Goal: Task Accomplishment & Management: Complete application form

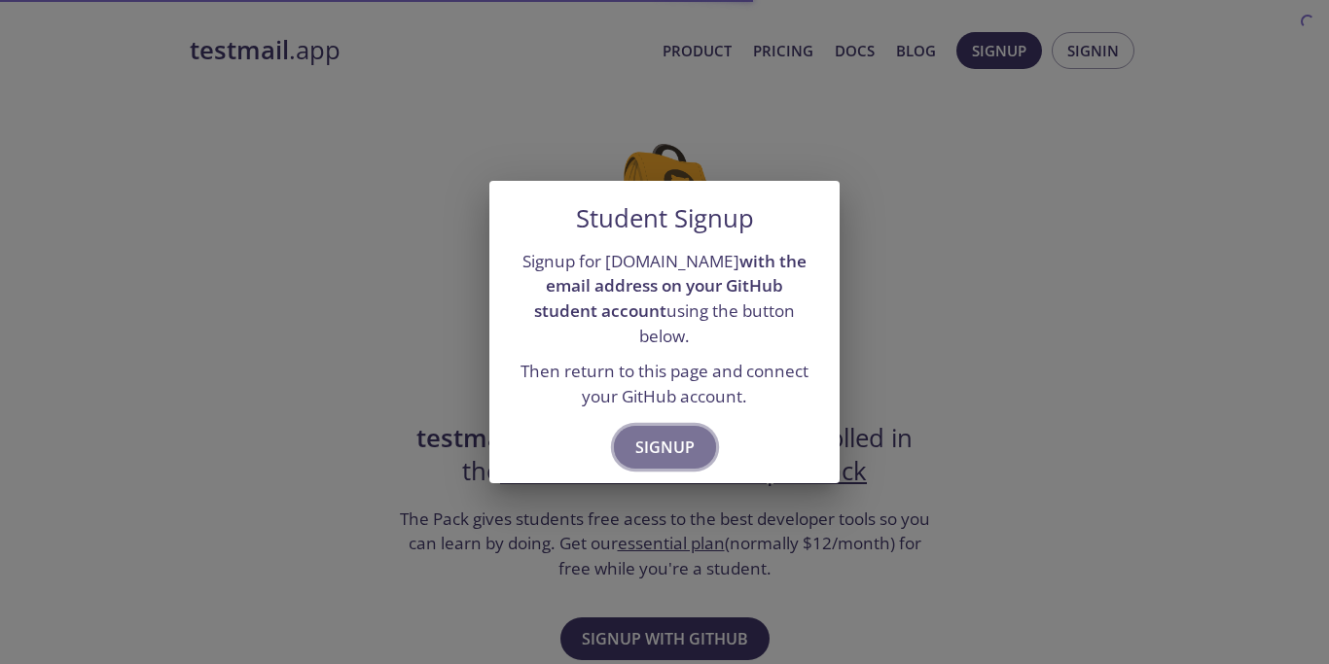
click at [682, 438] on span "Signup" at bounding box center [664, 447] width 59 height 27
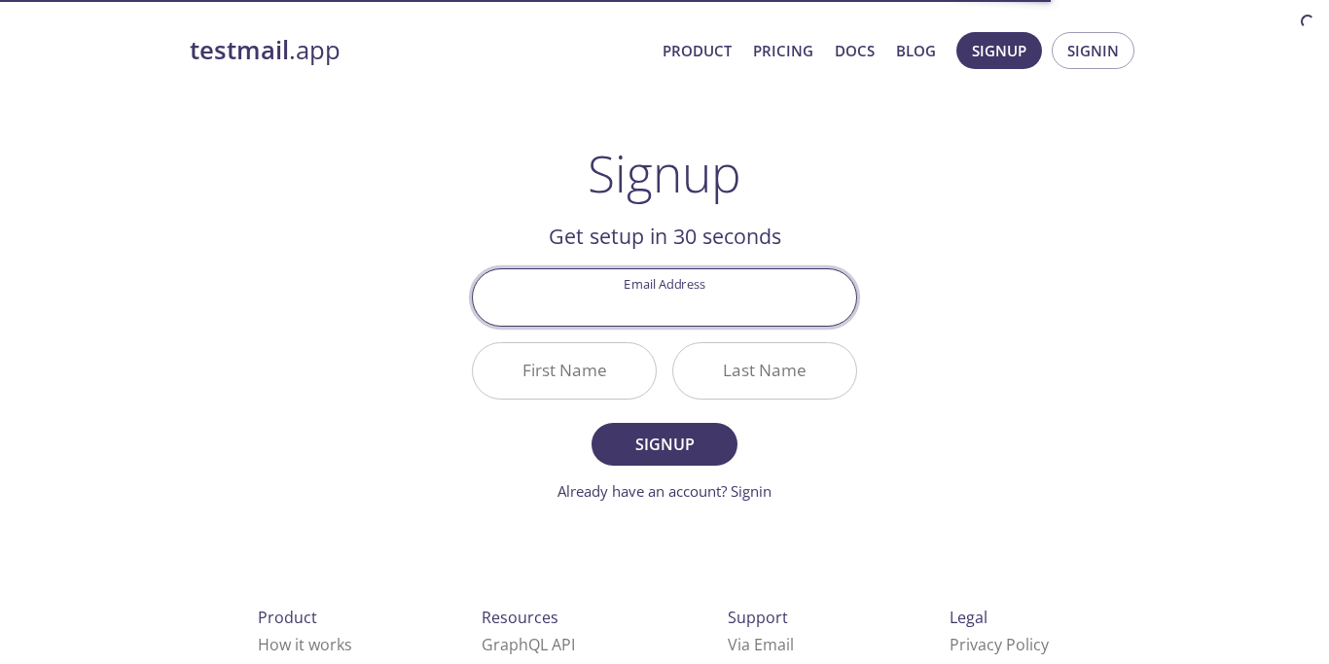
click at [670, 310] on input "Email Address" at bounding box center [664, 296] width 383 height 55
click at [663, 218] on div "Signup Get setup in 30 seconds Email Address First Name Last Name Signup Alread…" at bounding box center [664, 323] width 385 height 359
click at [655, 294] on input "Email Address" at bounding box center [664, 296] width 383 height 55
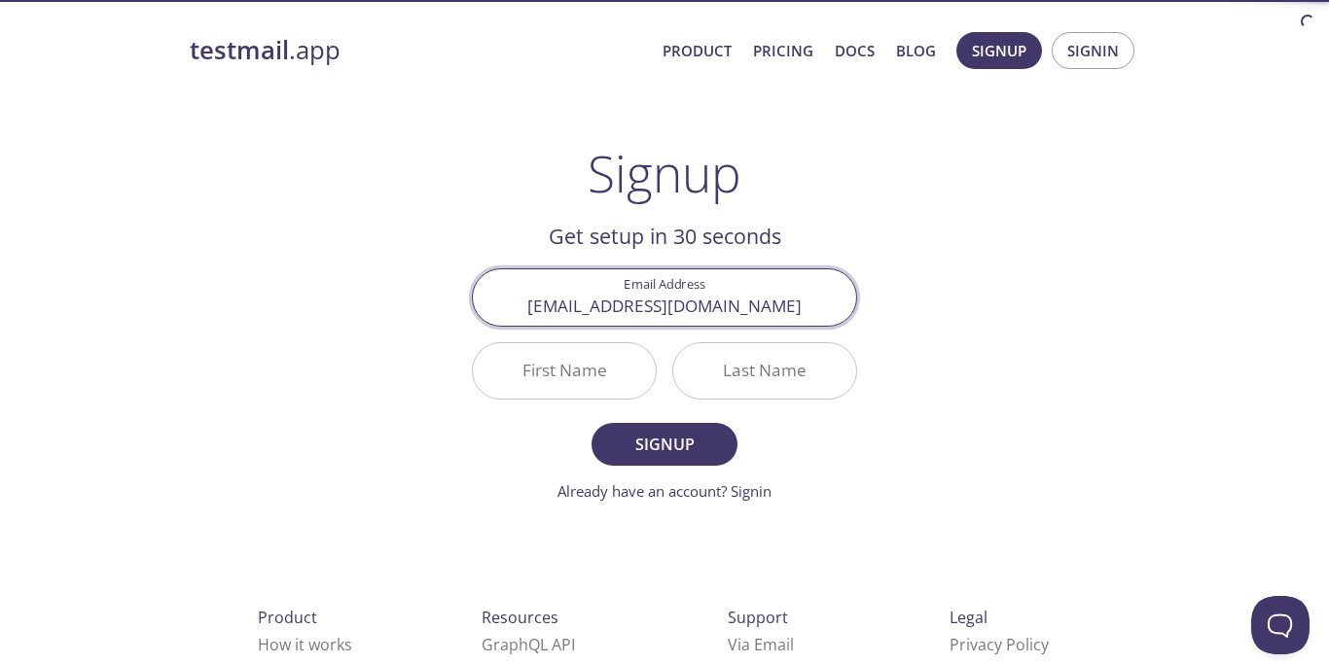
type input "[EMAIL_ADDRESS][DOMAIN_NAME]"
click at [518, 383] on input "First Name" at bounding box center [564, 370] width 183 height 55
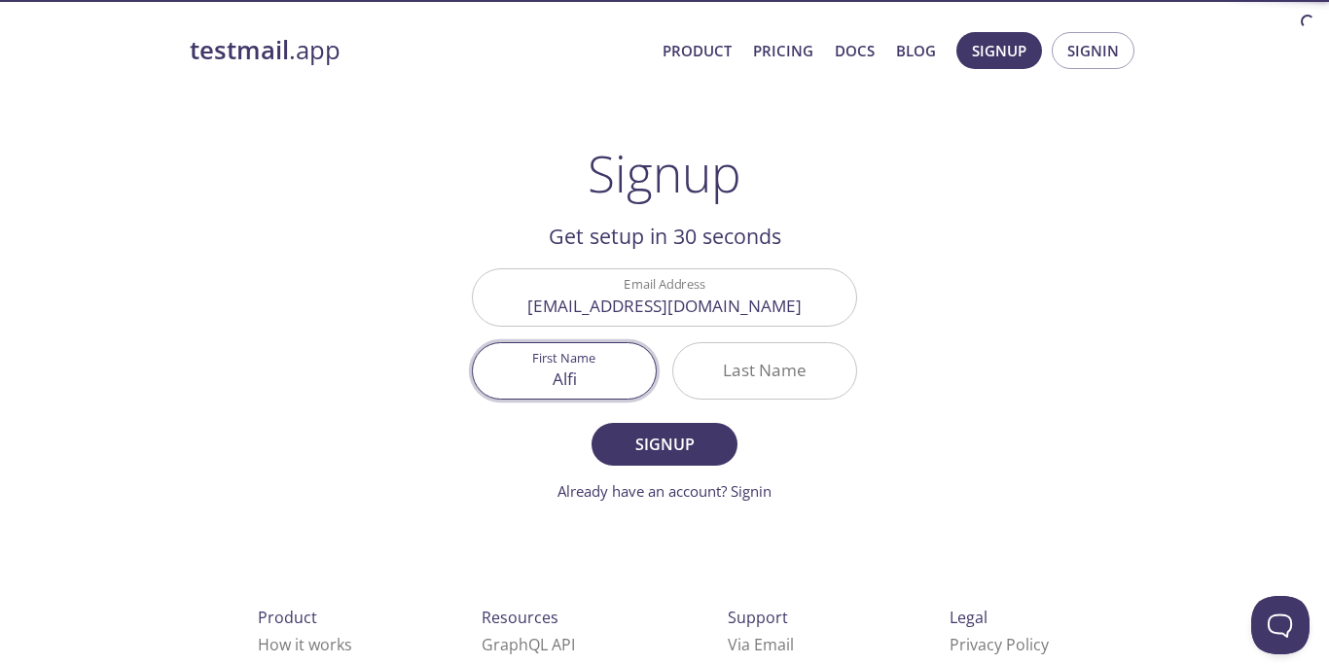
type input "Alfi"
click at [776, 362] on input "Last Name" at bounding box center [764, 370] width 183 height 55
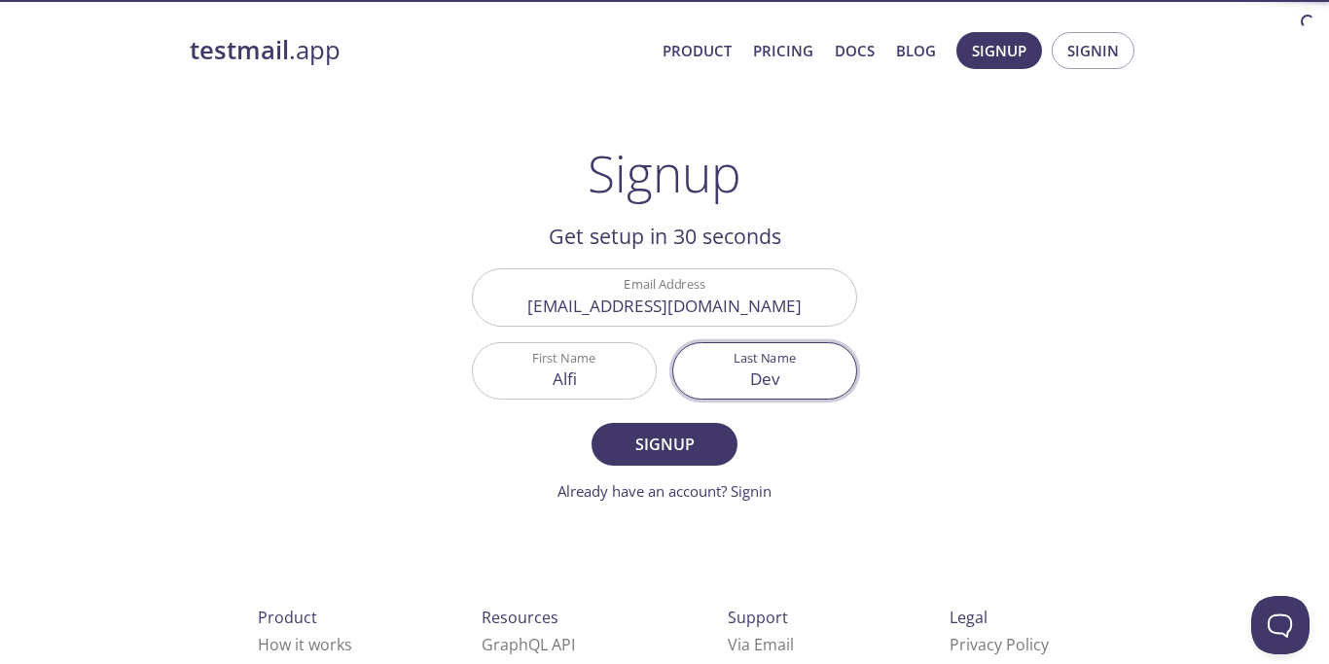
type input "Dev"
click at [667, 422] on form "Email Address [EMAIL_ADDRESS][DOMAIN_NAME] First Name [PERSON_NAME] Last Name D…" at bounding box center [664, 384] width 385 height 233
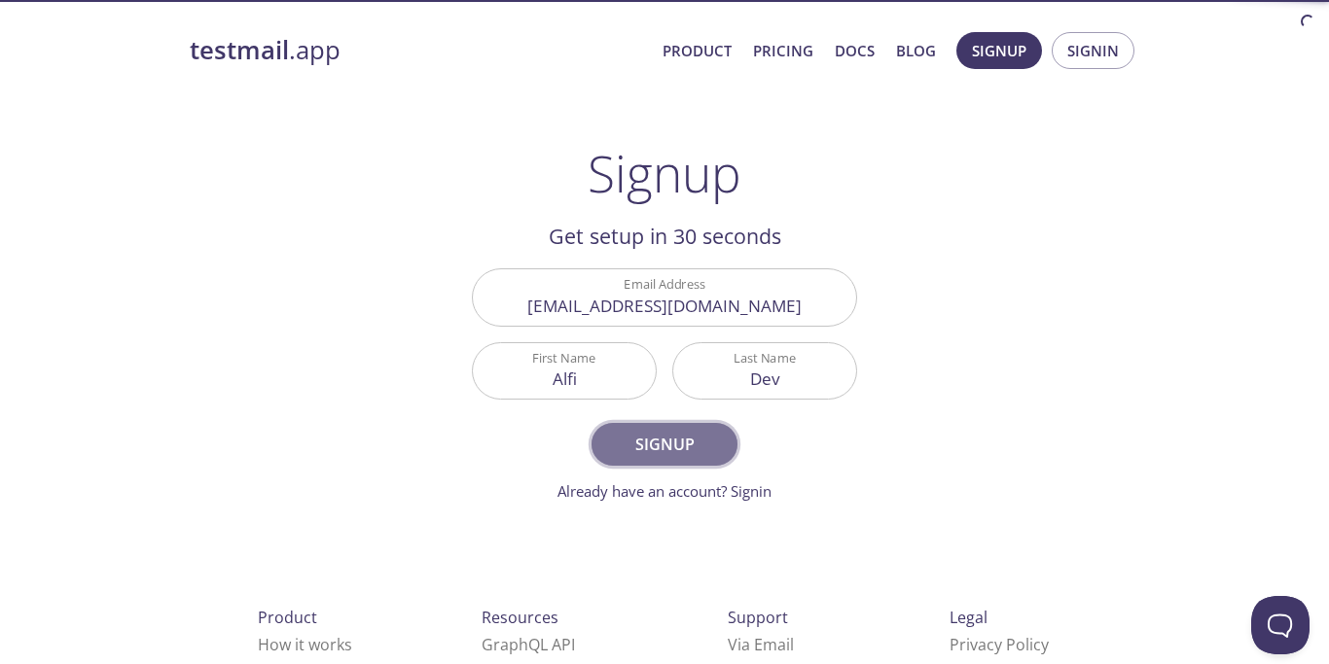
click at [670, 437] on span "Signup" at bounding box center [664, 444] width 103 height 27
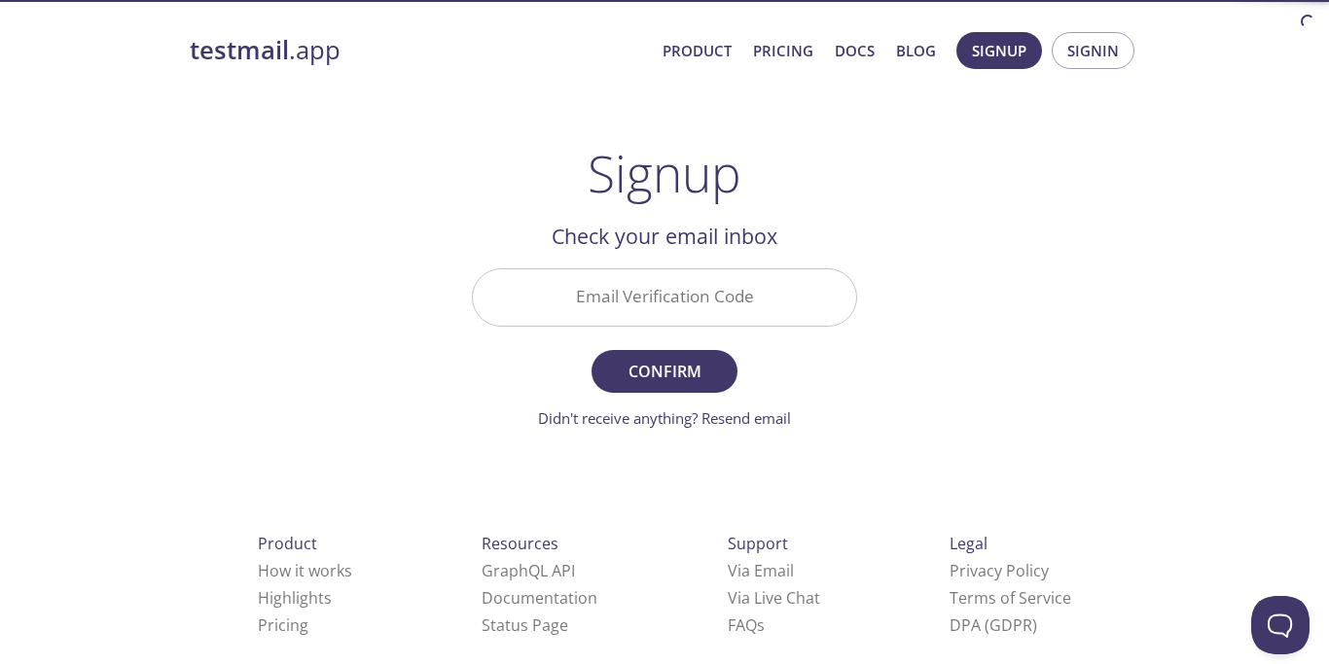
click at [653, 279] on input "Email Verification Code" at bounding box center [664, 296] width 383 height 55
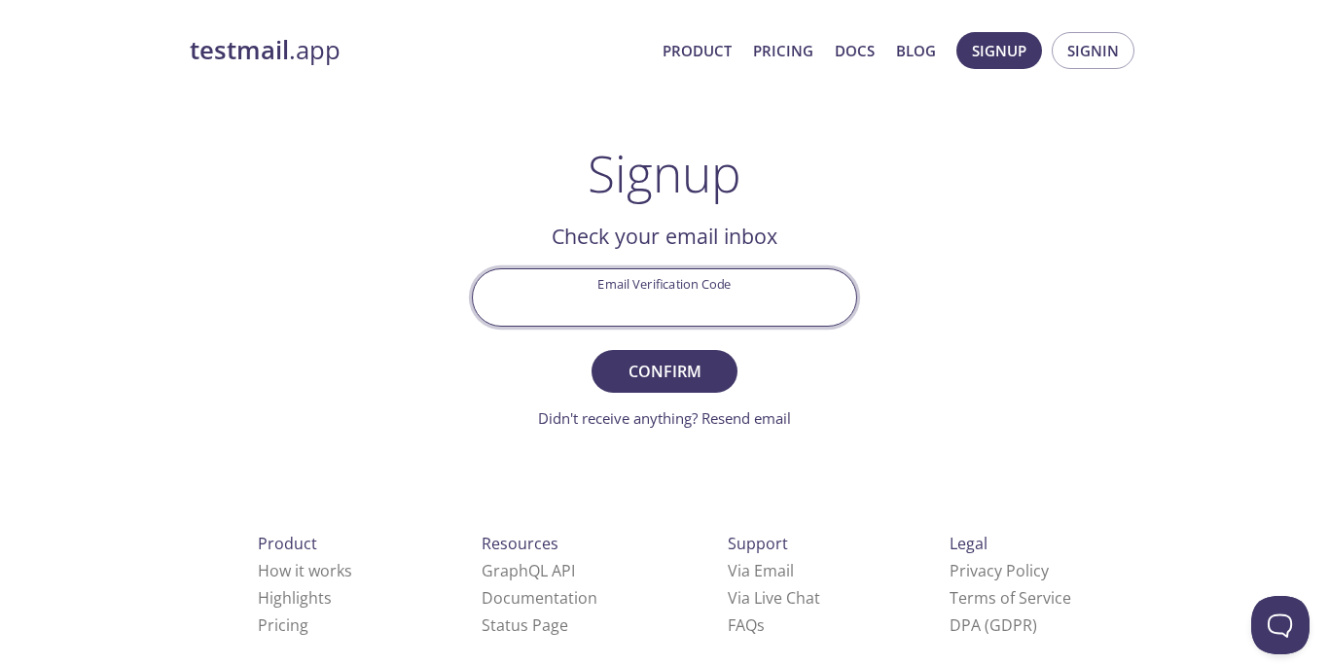
paste input "32NG4RL"
type input "32NG4RL"
click at [722, 372] on button "Confirm" at bounding box center [664, 371] width 146 height 43
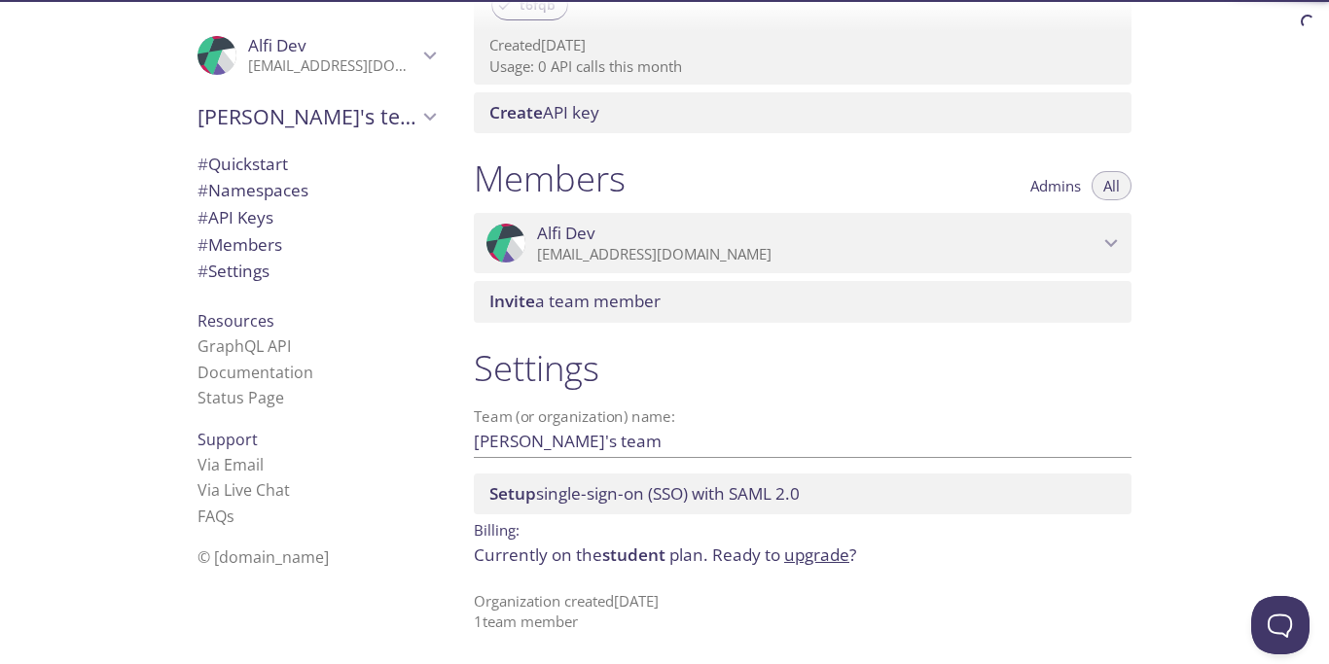
scroll to position [252, 0]
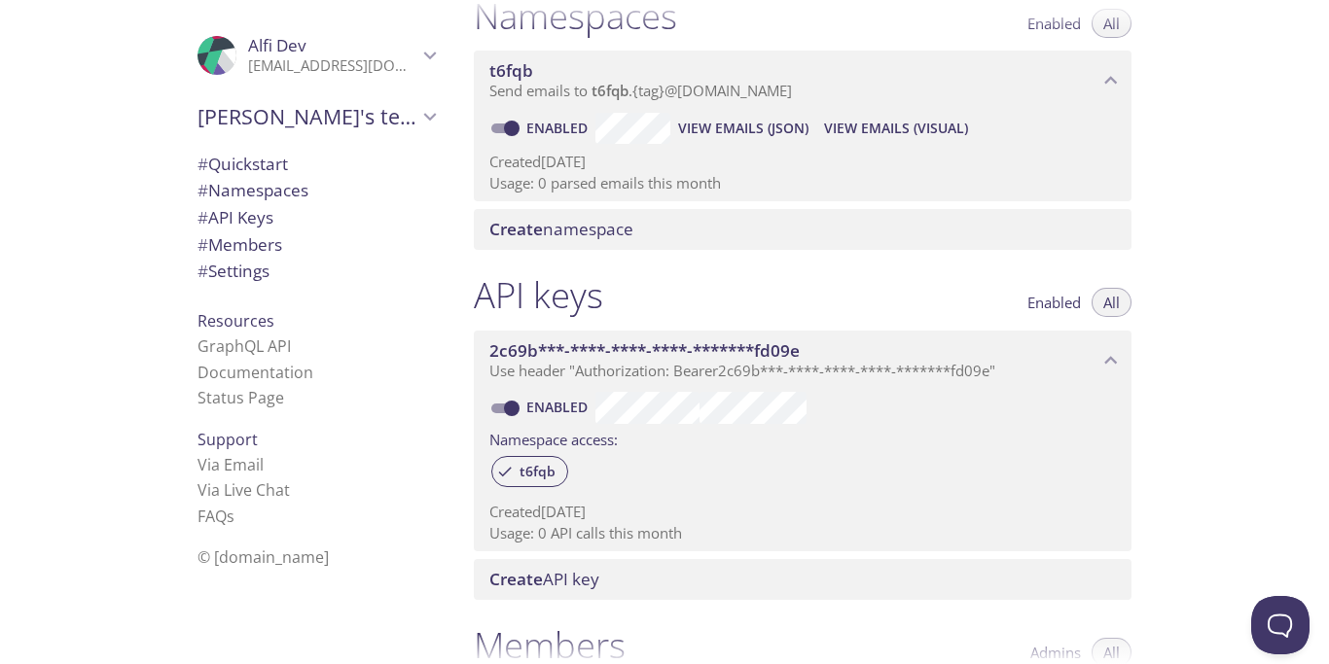
click at [682, 227] on span "Create namespace" at bounding box center [806, 229] width 634 height 21
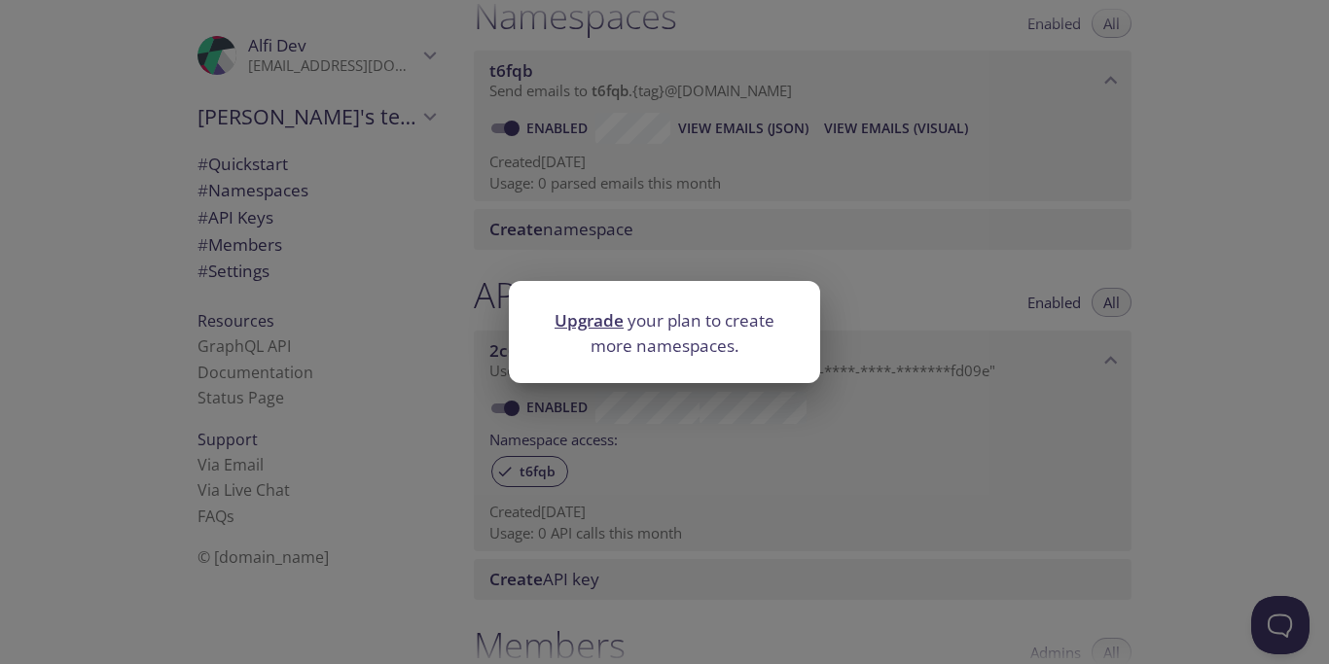
click at [727, 230] on div "Upgrade your plan to create more namespaces." at bounding box center [664, 332] width 1329 height 664
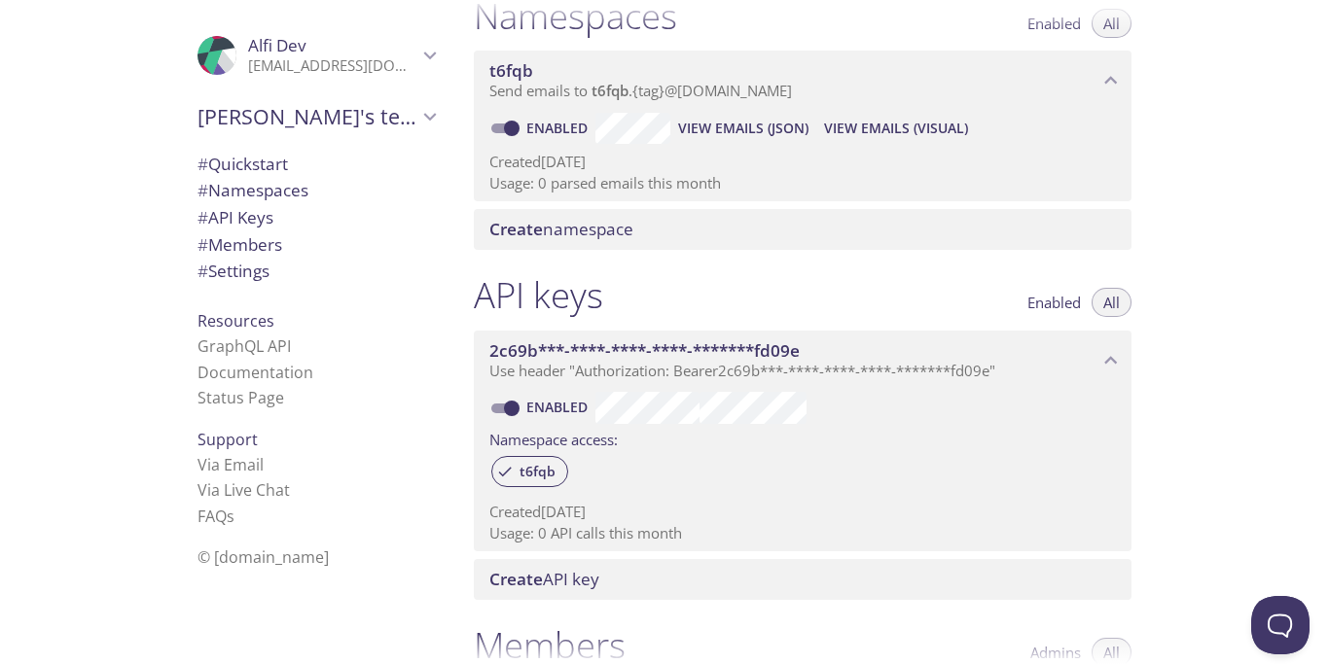
click at [1075, 87] on p "Send emails to t6fqb . {tag} @[DOMAIN_NAME]" at bounding box center [793, 91] width 609 height 19
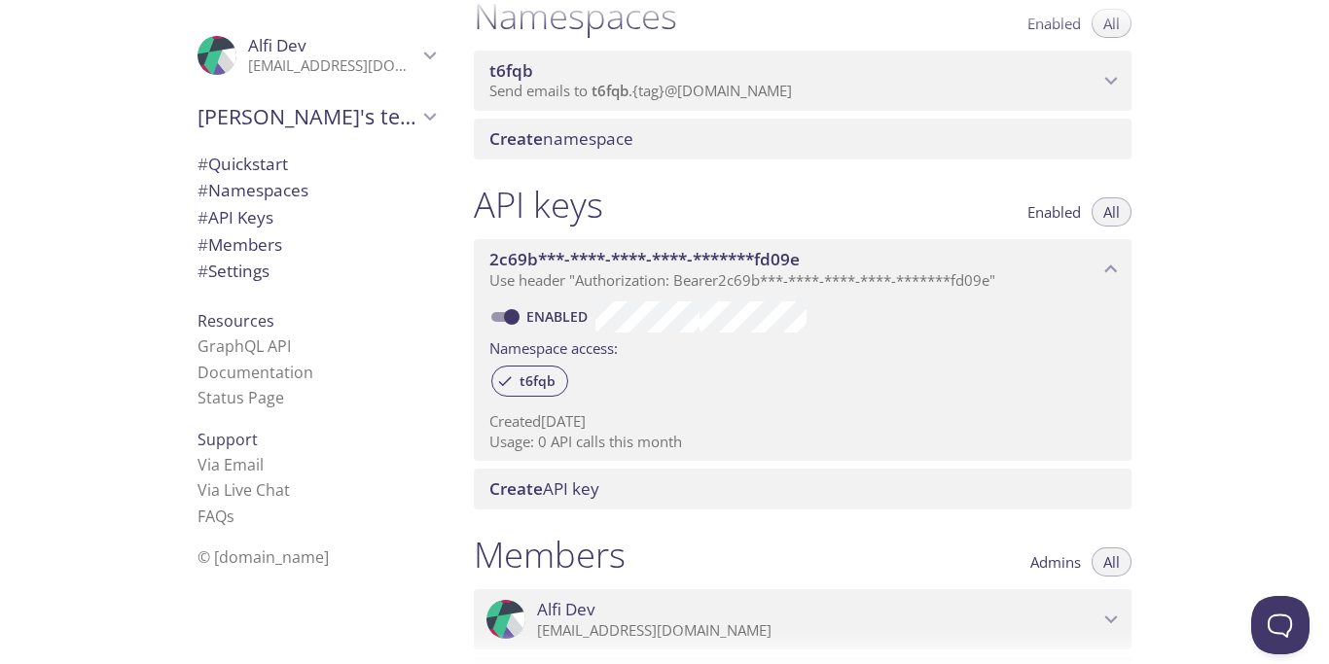
click at [1075, 87] on p "Send emails to t6fqb . {tag} @[DOMAIN_NAME]" at bounding box center [793, 91] width 609 height 19
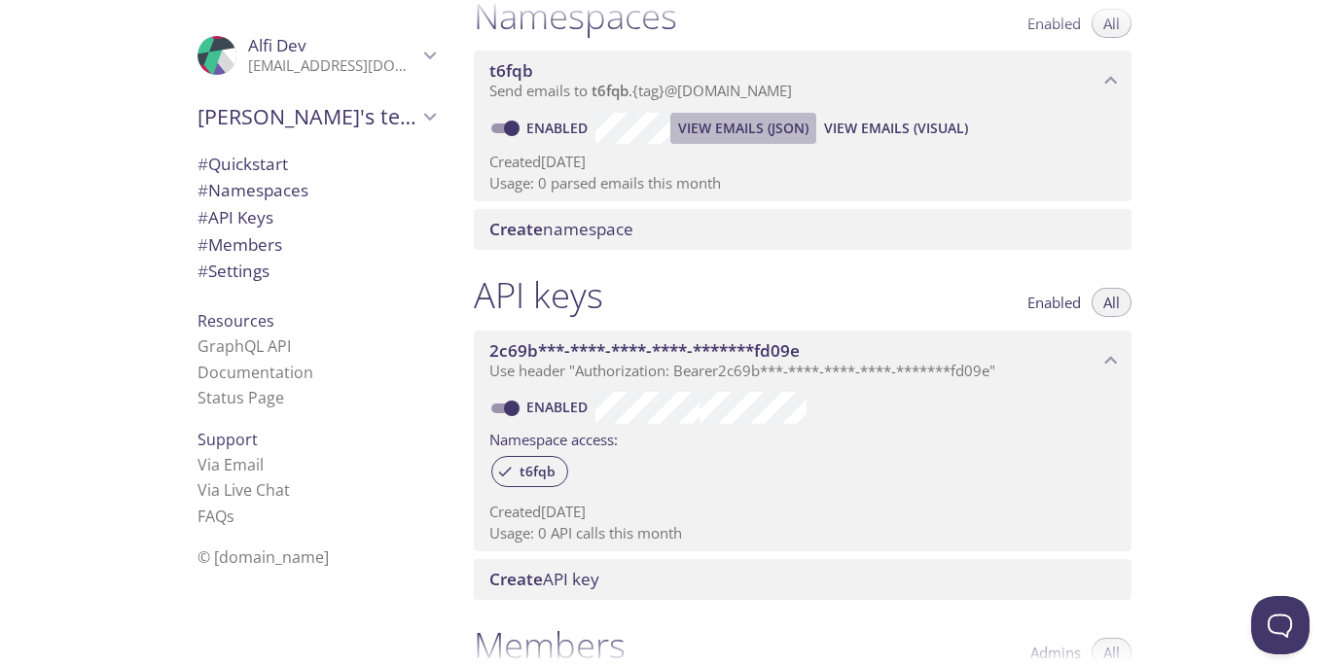
click at [735, 134] on span "View Emails (JSON)" at bounding box center [743, 128] width 130 height 23
click at [878, 129] on span "View Emails (Visual)" at bounding box center [896, 128] width 144 height 23
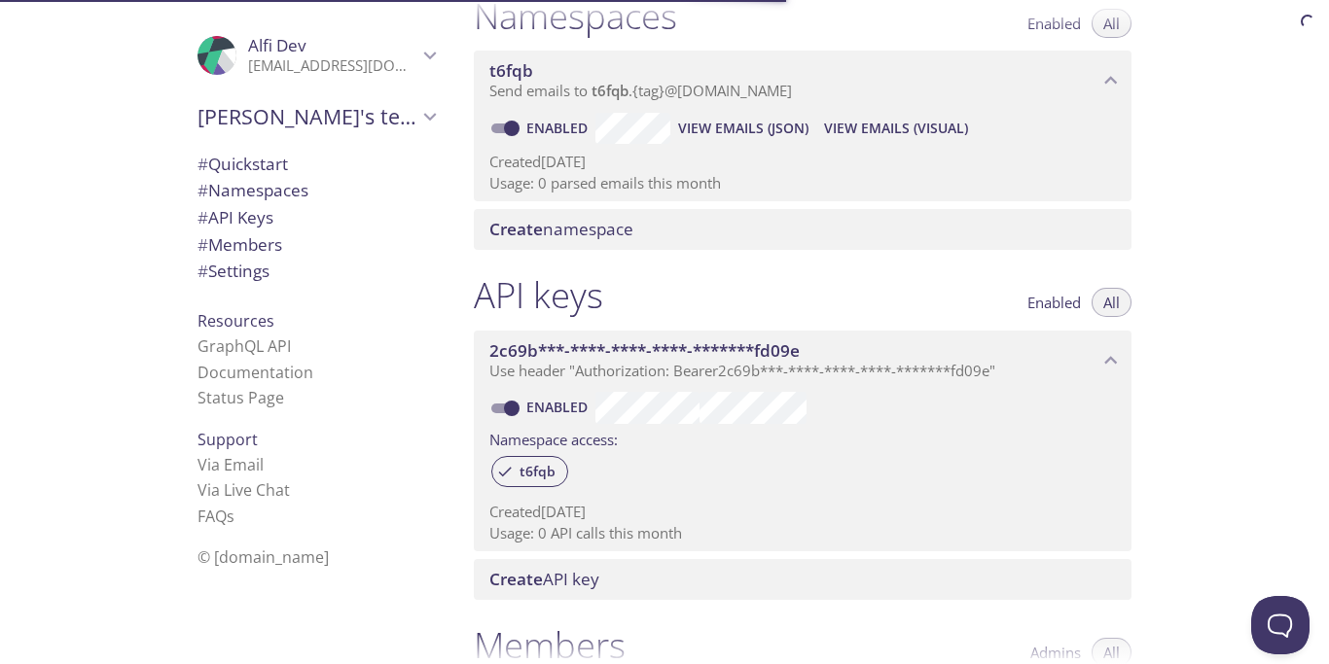
click at [313, 210] on span "# API Keys" at bounding box center [315, 217] width 237 height 25
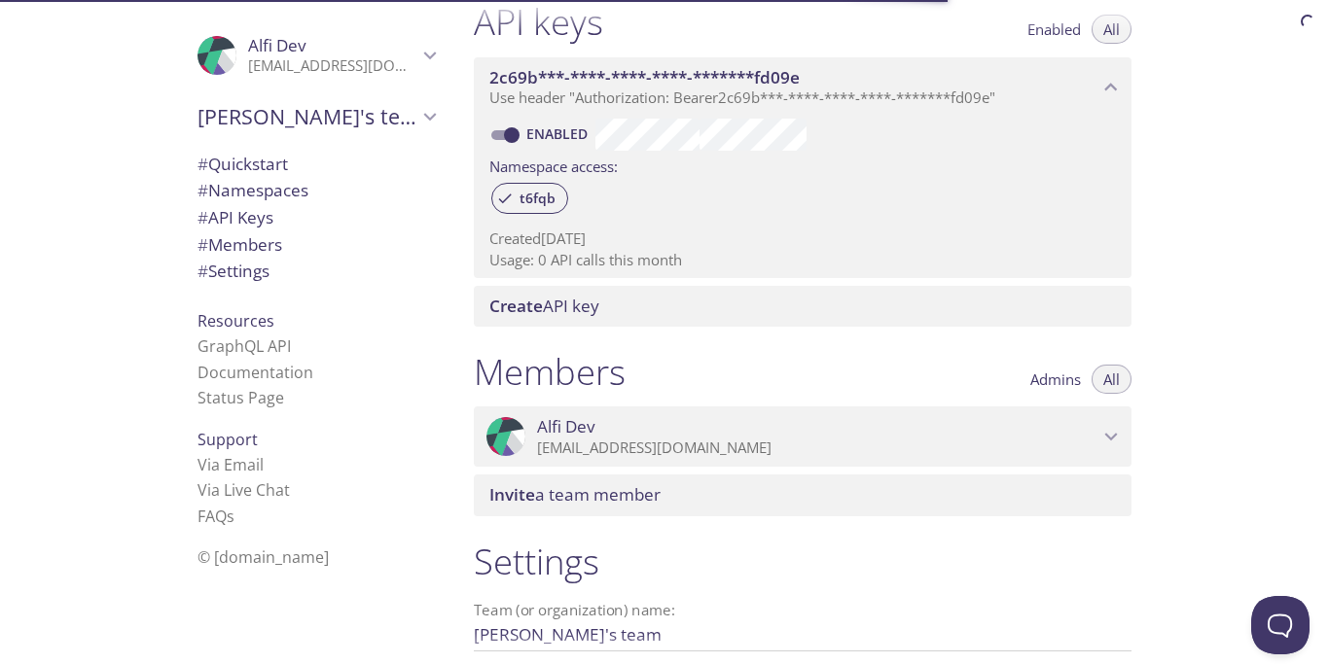
scroll to position [526, 0]
click at [852, 359] on div "Members Admins All" at bounding box center [802, 373] width 657 height 49
click at [301, 355] on li "GraphQL API" at bounding box center [315, 346] width 237 height 25
click at [262, 372] on link "Documentation" at bounding box center [255, 372] width 116 height 21
